Goal: Answer question/provide support

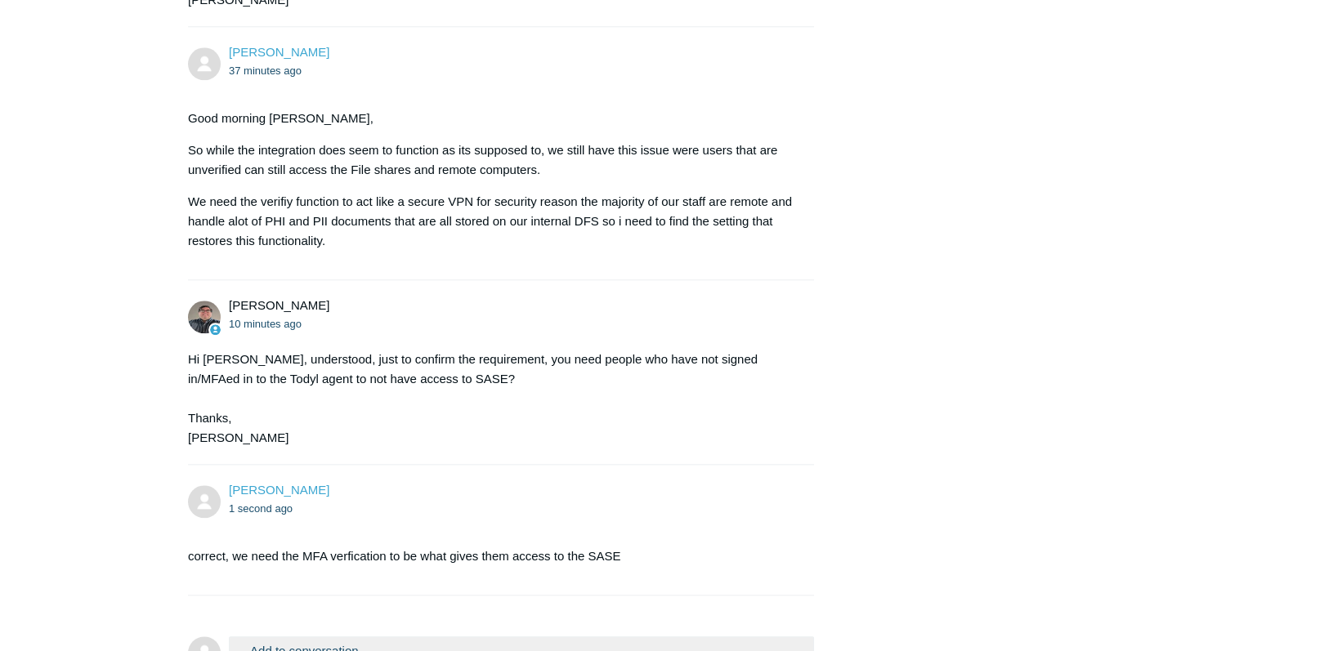
scroll to position [2680, 0]
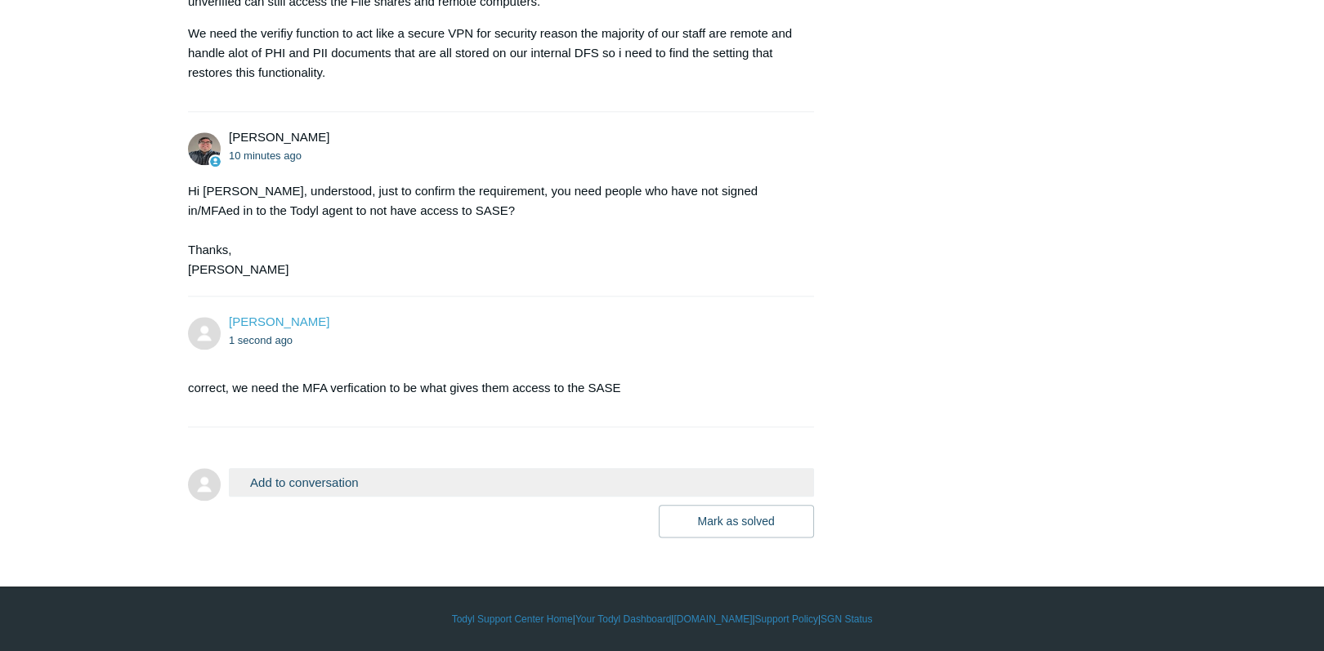
click at [339, 489] on button "Add to conversation" at bounding box center [521, 482] width 585 height 29
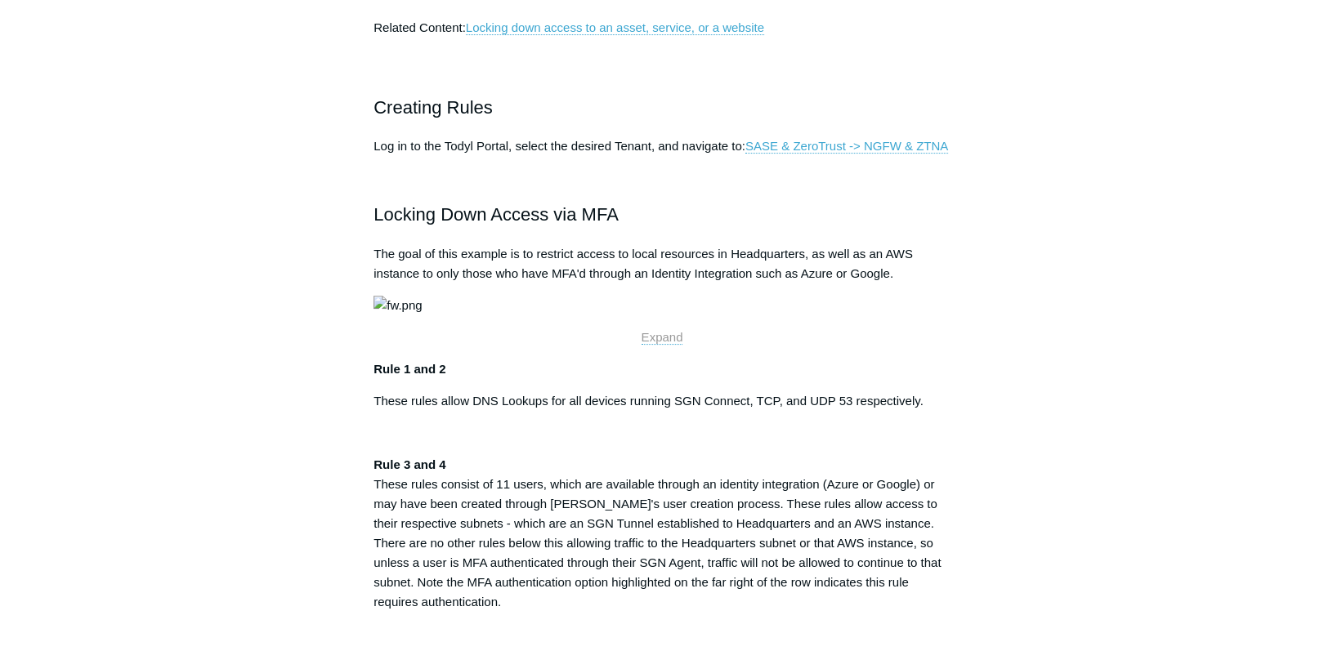
scroll to position [537, 0]
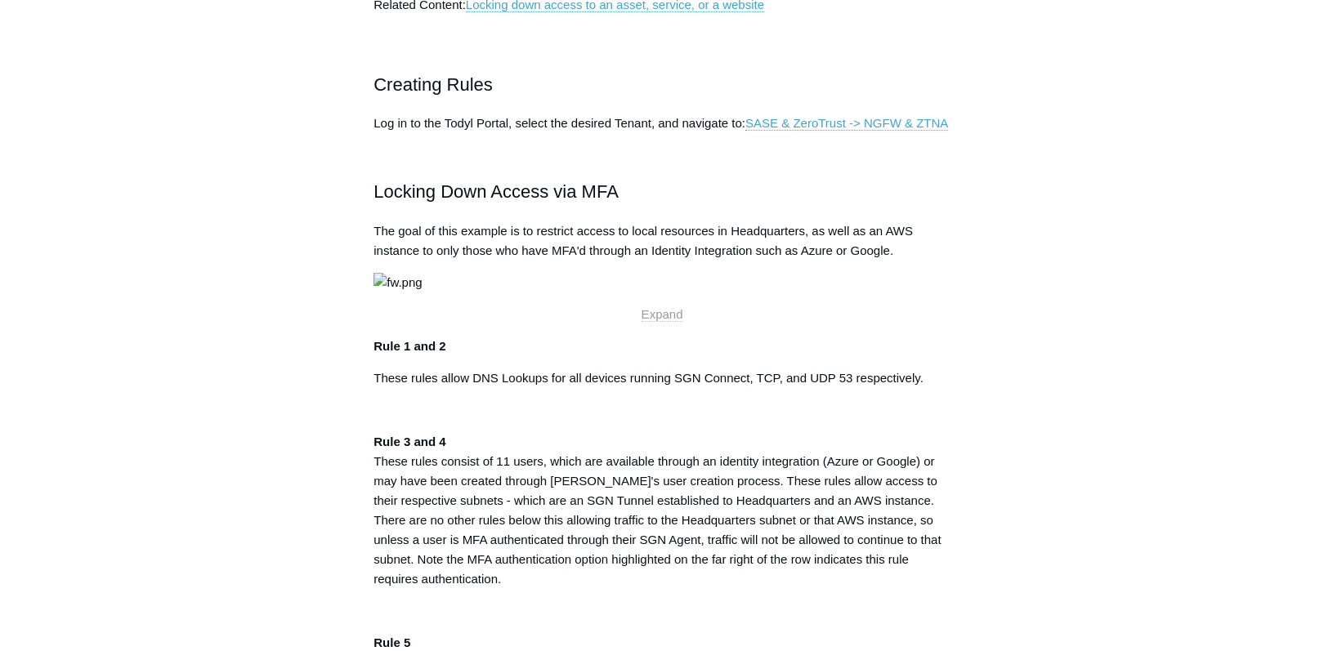
click at [659, 321] on span "Expand" at bounding box center [662, 314] width 42 height 14
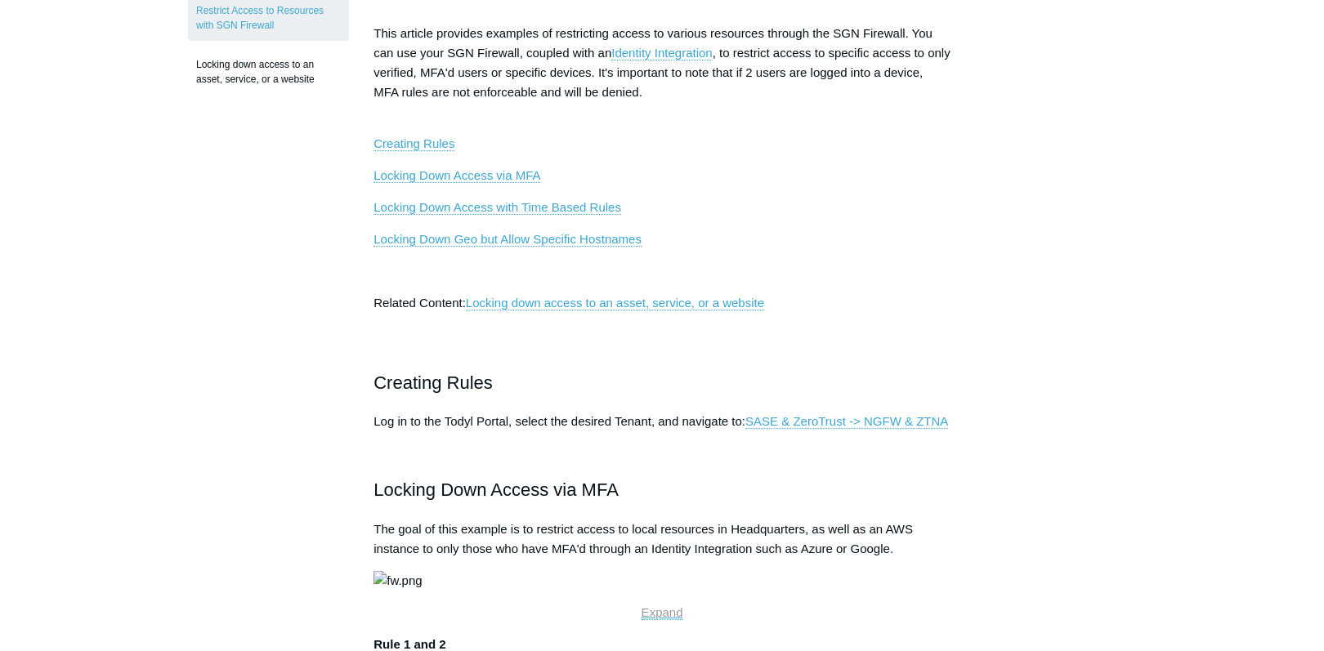
scroll to position [210, 0]
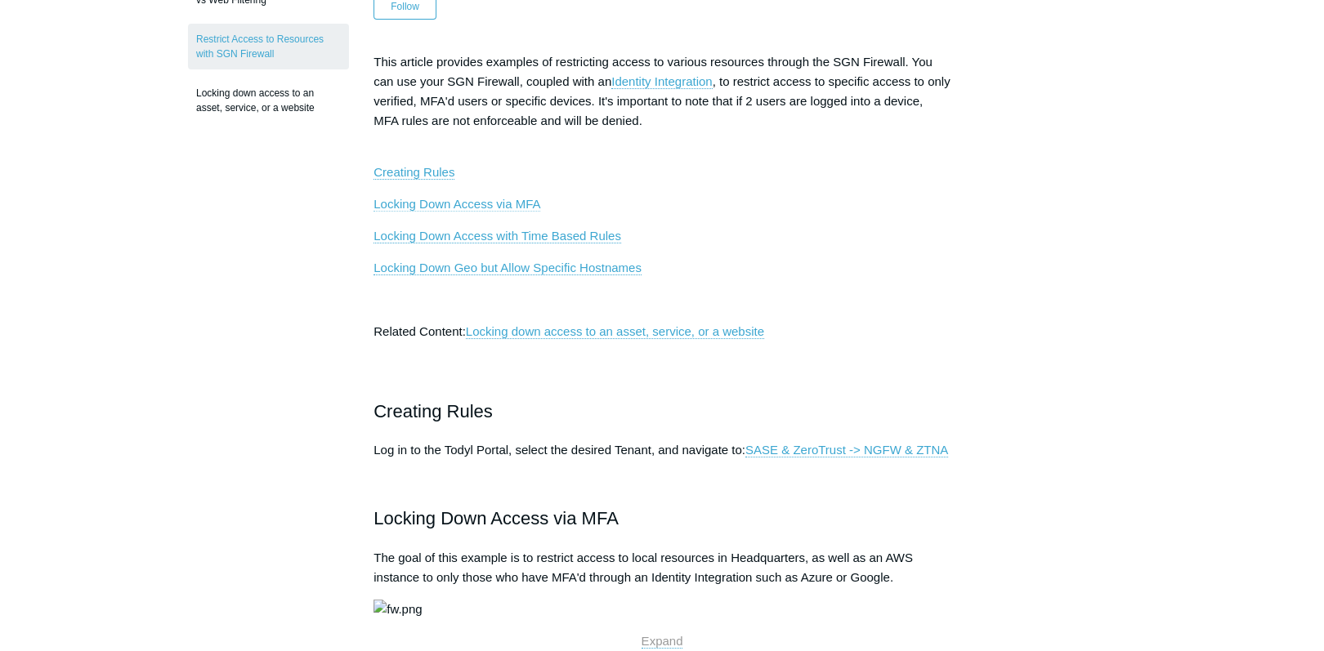
click at [466, 202] on link "Locking Down Access via MFA" at bounding box center [456, 204] width 167 height 15
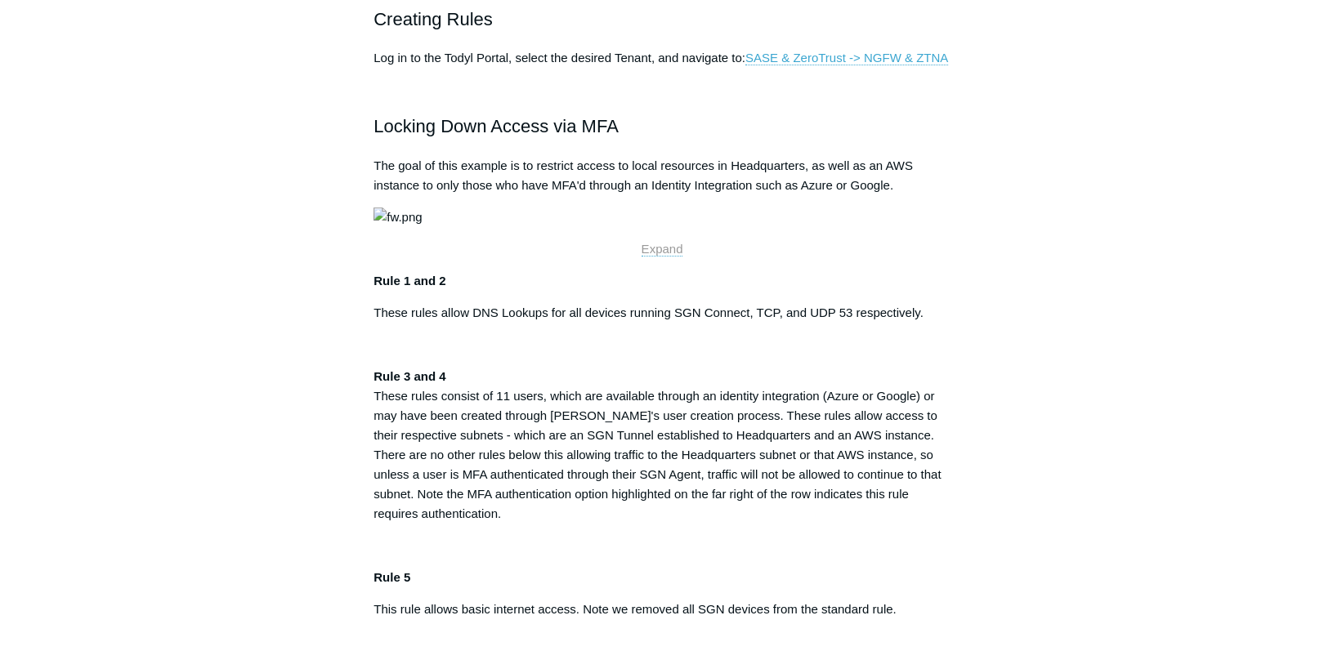
scroll to position [602, 0]
click at [667, 256] on span "Expand" at bounding box center [662, 249] width 42 height 14
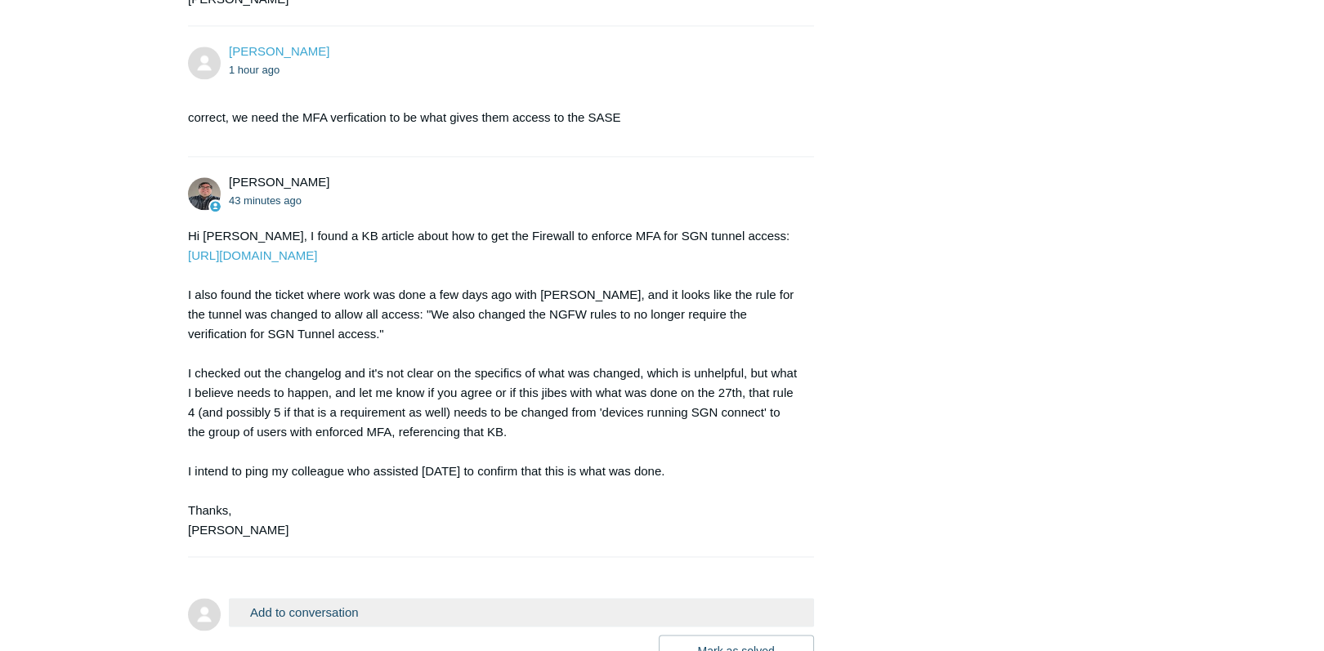
scroll to position [3100, 0]
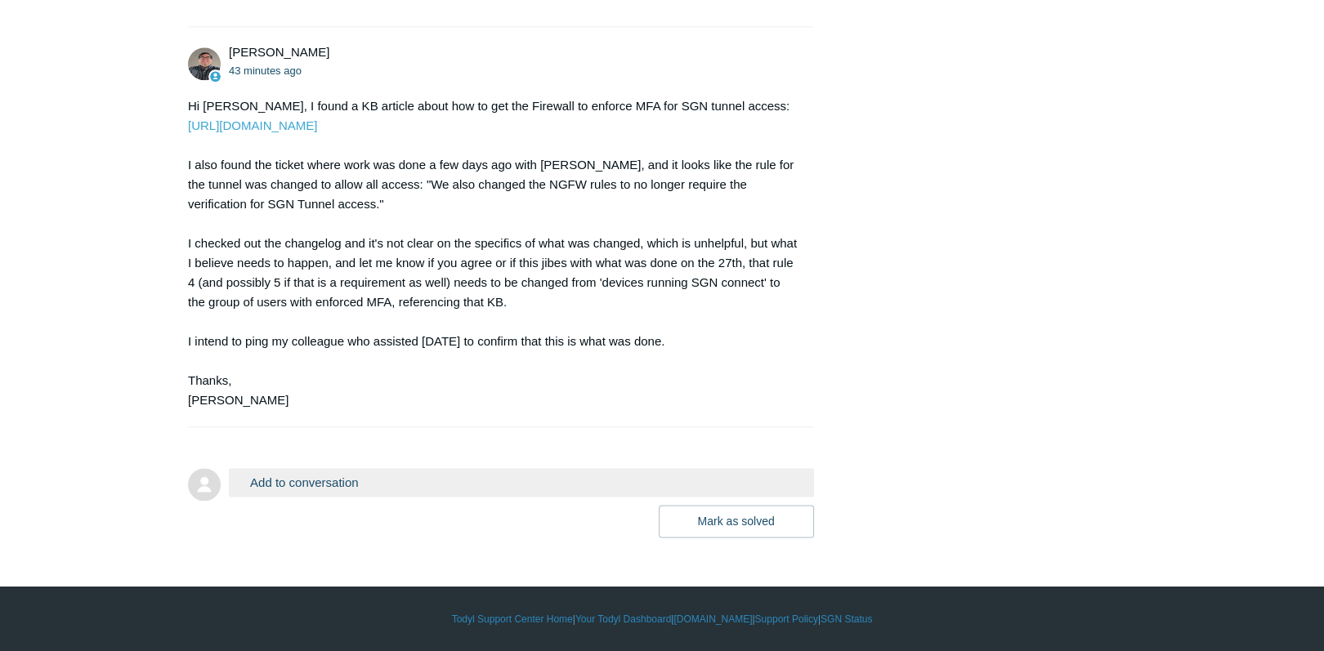
click at [315, 492] on button "Add to conversation" at bounding box center [521, 482] width 585 height 29
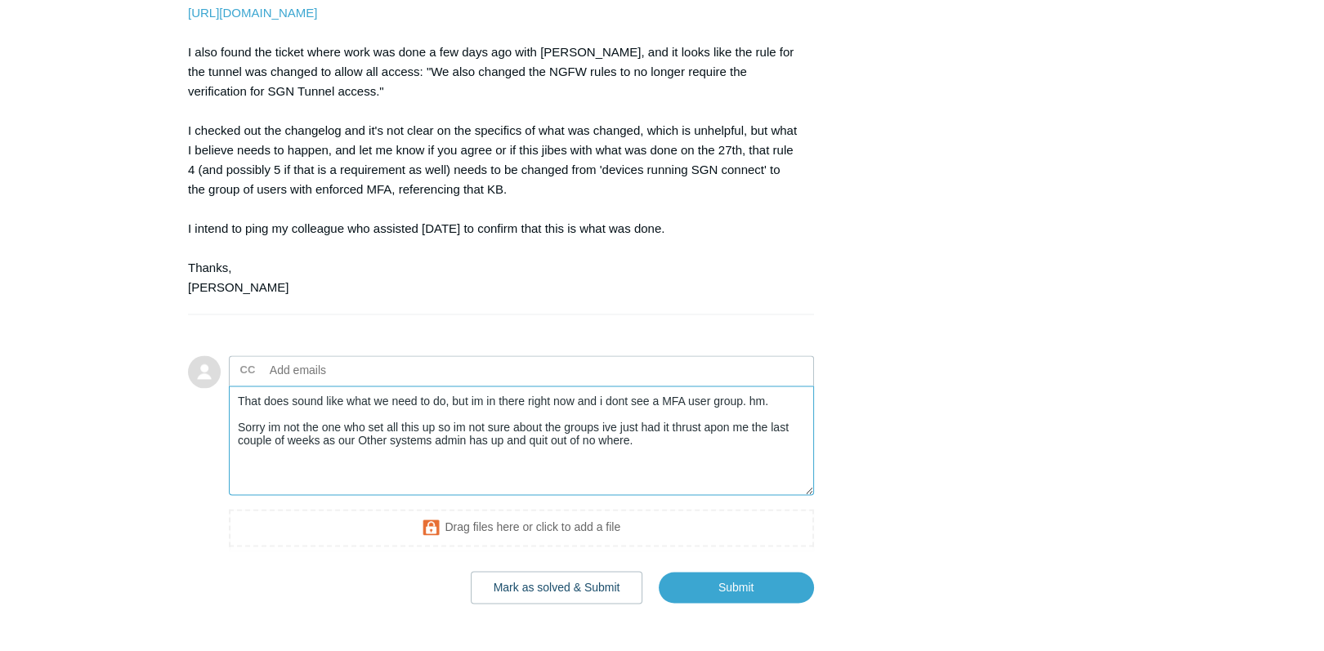
drag, startPoint x: 654, startPoint y: 554, endPoint x: 214, endPoint y: 538, distance: 440.6
click at [214, 538] on form "Add to conversation CC Add emails That does sound like what we need to do, but …" at bounding box center [501, 467] width 626 height 273
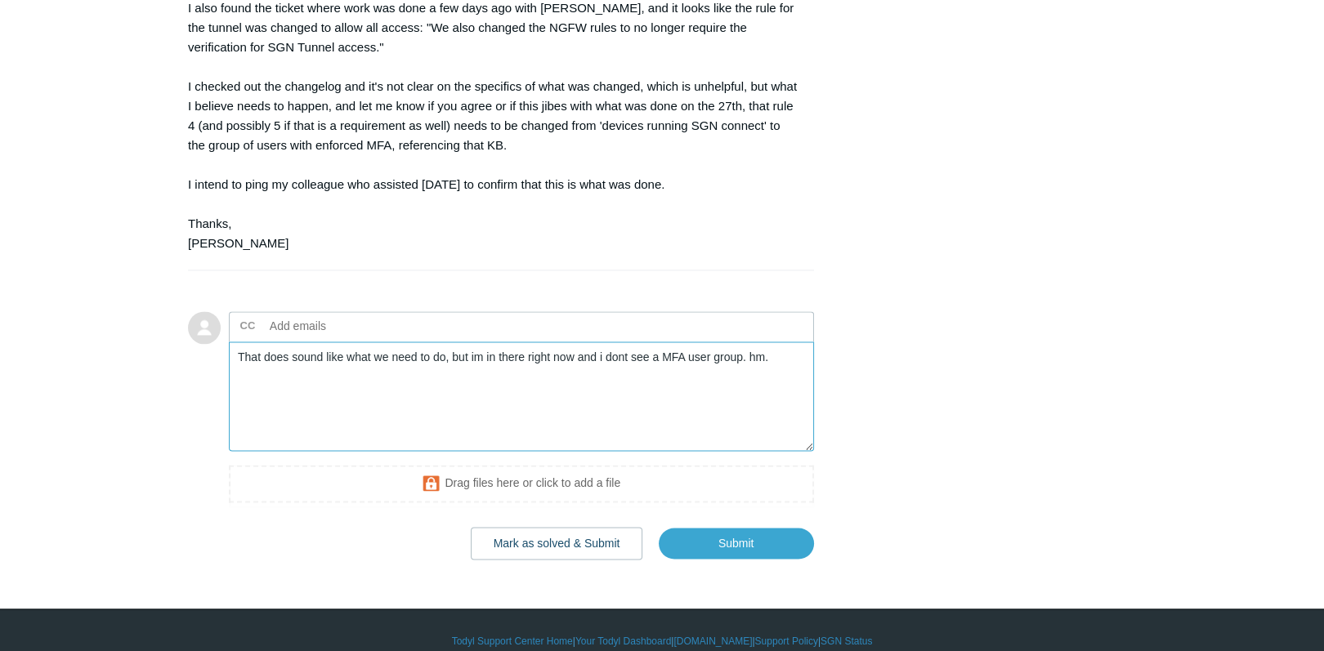
scroll to position [3165, 0]
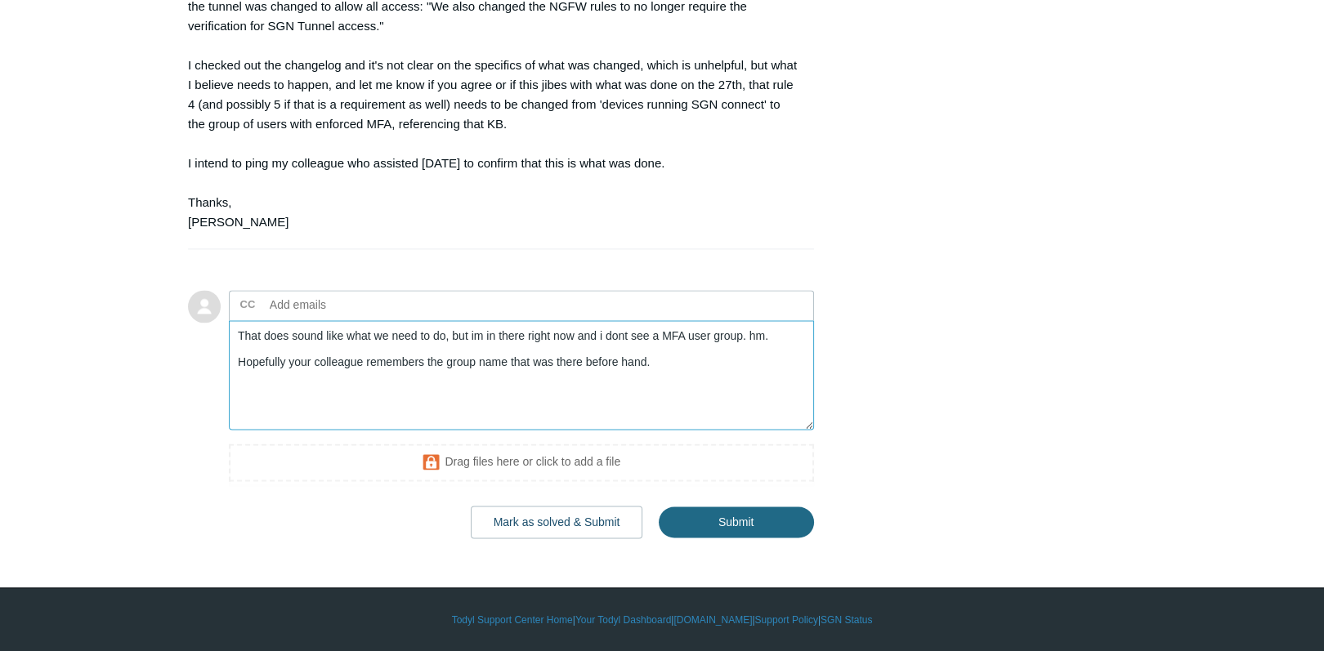
type textarea "That does sound like what we need to do, but im in there right now and i dont s…"
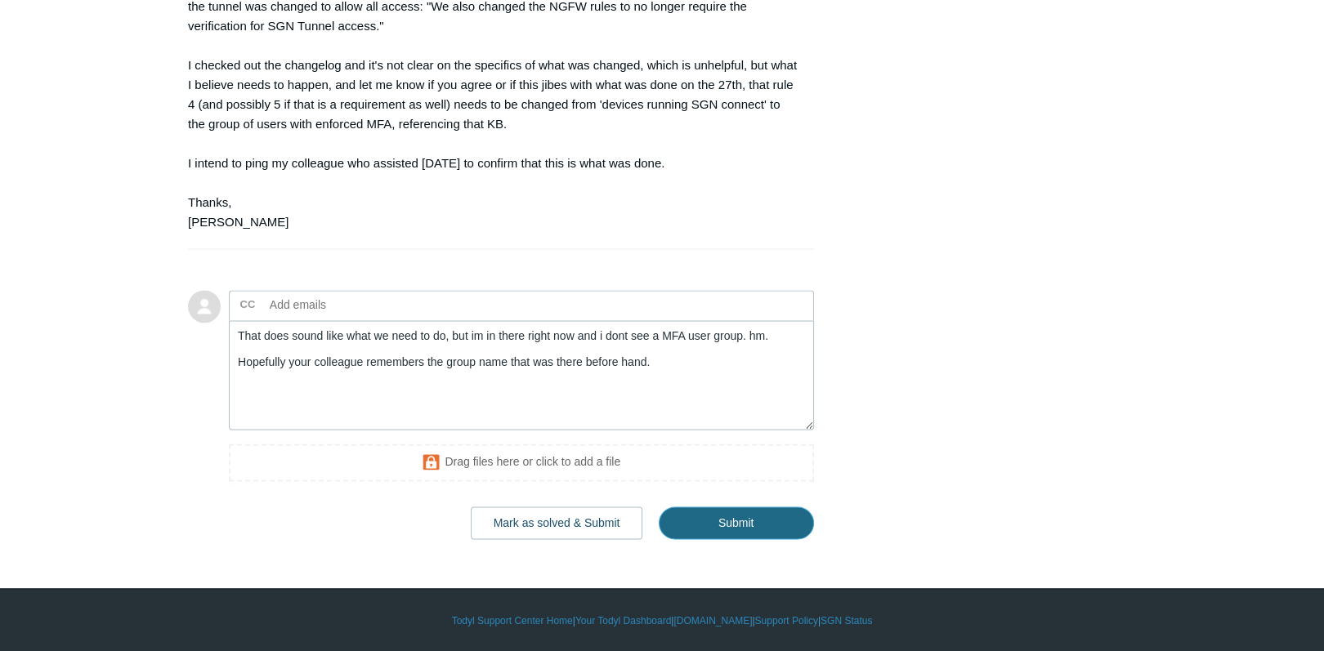
click at [750, 539] on input "Submit" at bounding box center [736, 523] width 155 height 33
